Goal: Submit feedback/report problem

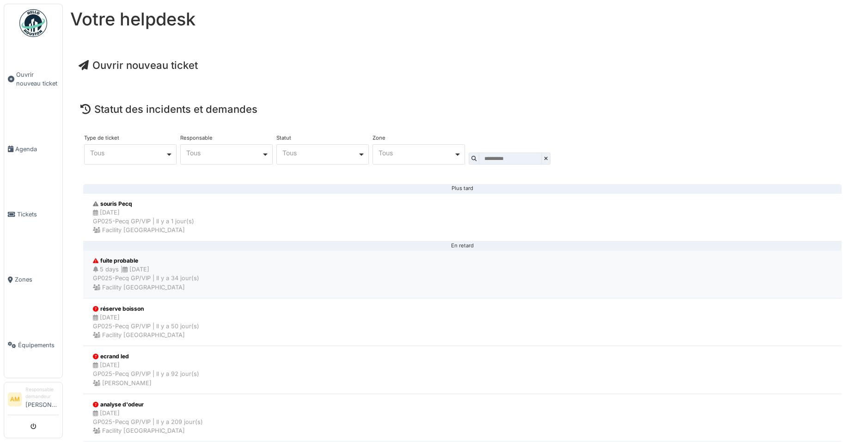
scroll to position [21, 0]
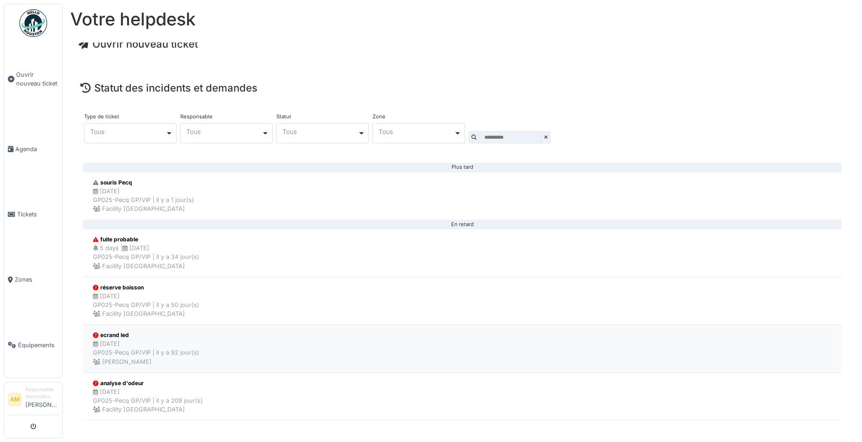
click at [123, 353] on div "[DATE] GP025-Pecq GP/VIP | Il y a 92 jour(s) [PERSON_NAME]" at bounding box center [146, 352] width 106 height 27
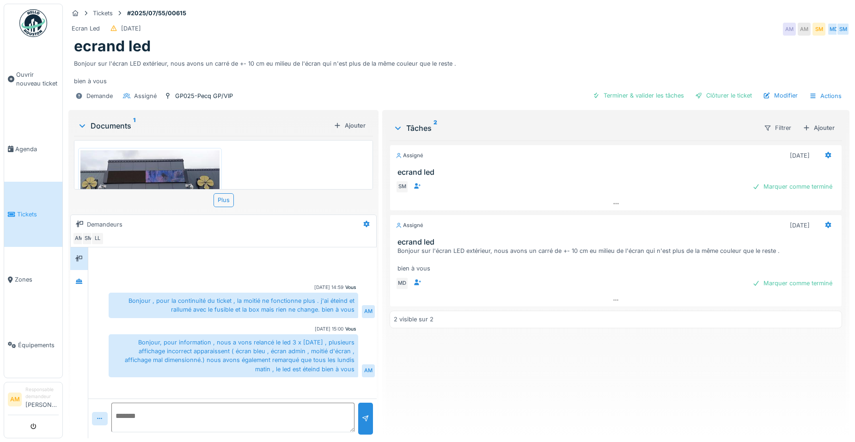
scroll to position [7, 0]
click at [250, 406] on textarea at bounding box center [232, 418] width 243 height 30
click at [339, 119] on div "Ajouter" at bounding box center [349, 125] width 39 height 12
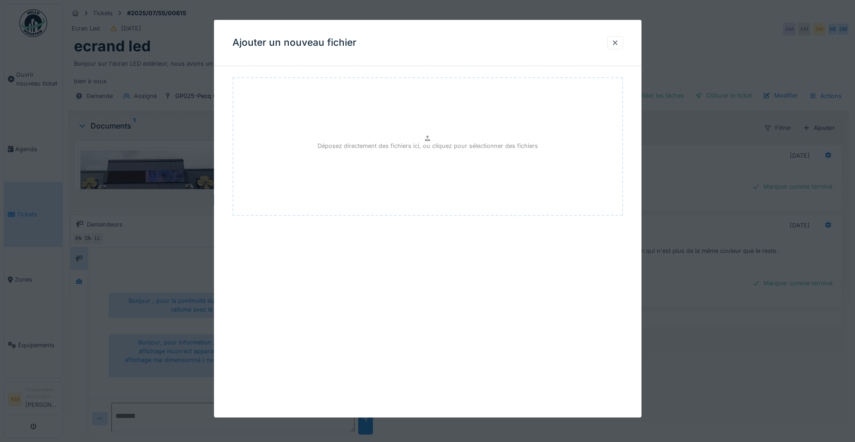
click at [403, 145] on p "Déposez directement des fichiers ici, ou cliquez pour sélectionner des fichiers" at bounding box center [428, 145] width 221 height 9
type input "**********"
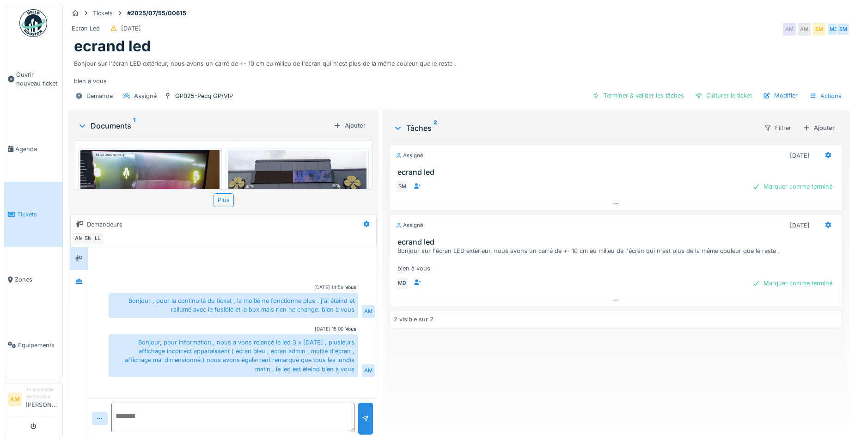
click at [269, 413] on textarea at bounding box center [232, 418] width 243 height 30
type textarea "**********"
click at [362, 414] on div at bounding box center [365, 418] width 7 height 9
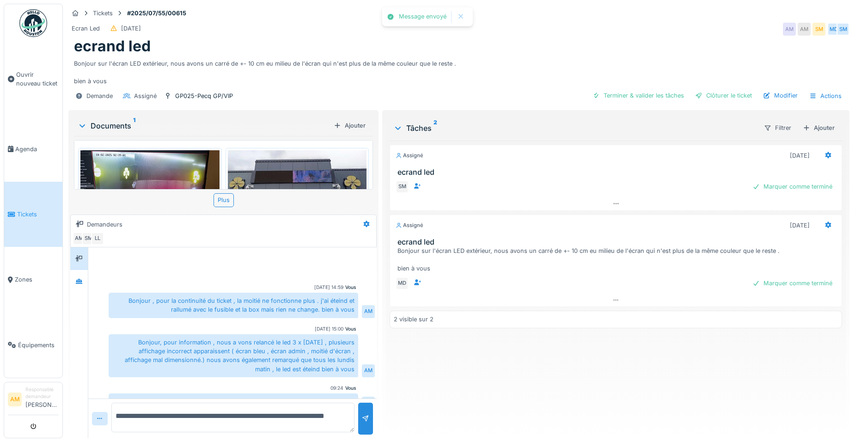
scroll to position [16, 0]
